Goal: Transaction & Acquisition: Register for event/course

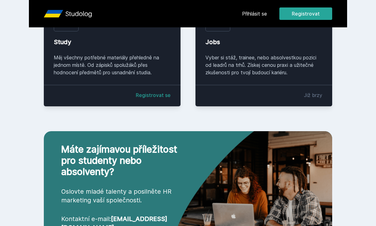
click at [302, 13] on button "Registrovat" at bounding box center [306, 13] width 53 height 12
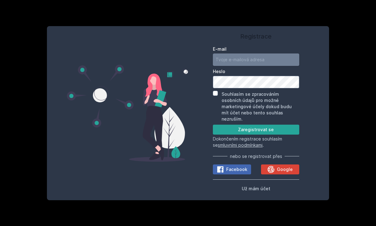
click at [276, 54] on input "E-mail" at bounding box center [256, 60] width 86 height 12
type input "matejdostal007@gmail.com"
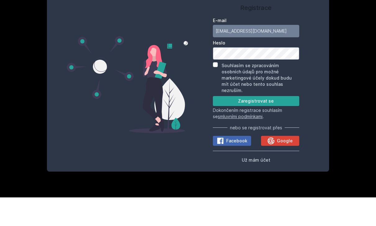
click at [291, 125] on button "Zaregistrovat se" at bounding box center [256, 130] width 86 height 10
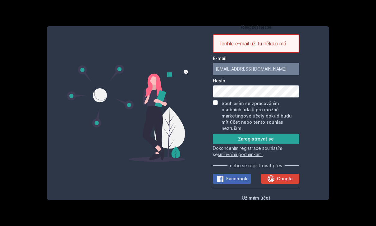
click at [275, 111] on label "Souhlasím se zpracováním osobních údajů pro možné marketingové účely dokud budu…" at bounding box center [257, 116] width 70 height 30
click at [218, 105] on input "Souhlasím se zpracováním osobních údajů pro možné marketingové účely dokud budu…" at bounding box center [215, 102] width 5 height 5
checkbox input "true"
click at [270, 65] on input "matejdostal007@gmail.com" at bounding box center [256, 69] width 86 height 12
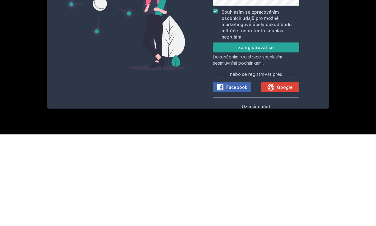
click at [286, 176] on span "Google" at bounding box center [285, 179] width 16 height 6
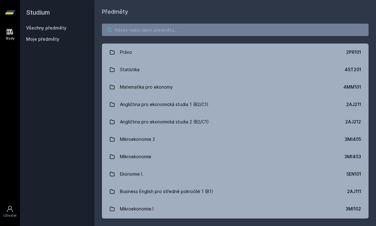
click at [251, 26] on input "search" at bounding box center [235, 30] width 267 height 12
click at [243, 31] on input "search" at bounding box center [235, 30] width 267 height 12
click at [243, 32] on input "search" at bounding box center [235, 30] width 267 height 12
paste input "1 5EN106"
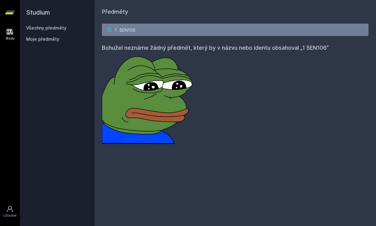
type input "1 5EN106"
click at [19, 22] on link at bounding box center [10, 12] width 20 height 25
click at [8, 13] on icon at bounding box center [10, 13] width 10 height 4
